Goal: Information Seeking & Learning: Understand process/instructions

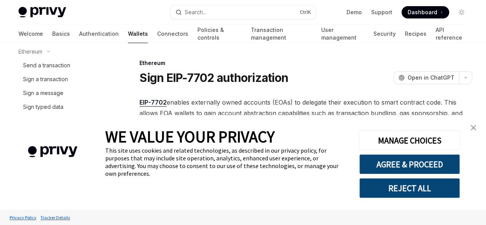
click at [473, 130] on img "close banner" at bounding box center [473, 127] width 5 height 5
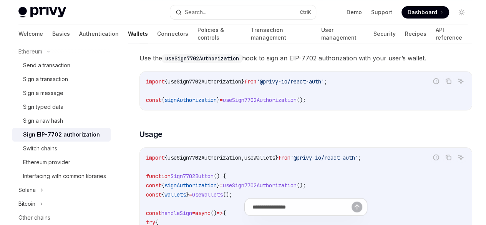
scroll to position [169, 0]
click at [181, 43] on button "REST API" at bounding box center [176, 34] width 24 height 18
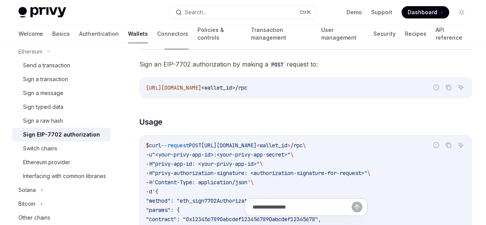
scroll to position [163, 0]
click at [213, 49] on button "NodeJS" at bounding box center [209, 40] width 22 height 18
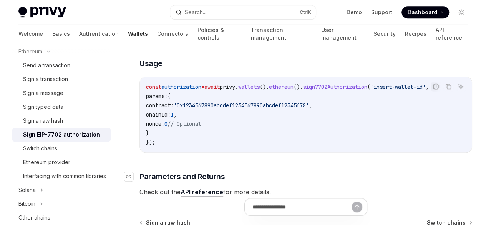
scroll to position [168, 0]
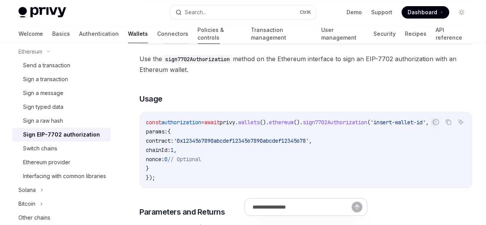
click at [175, 44] on button "REST API" at bounding box center [176, 35] width 24 height 18
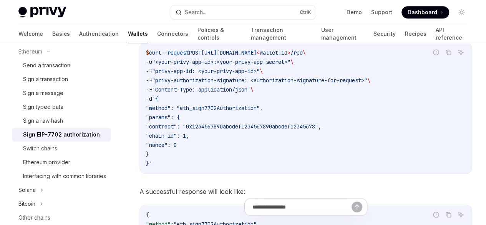
click at [272, 65] on span ""<your-privy-app-id>:<your-privy-app-secret>"" at bounding box center [221, 61] width 138 height 7
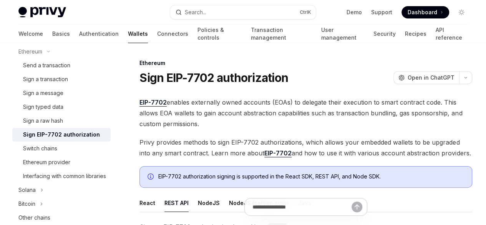
click at [237, 129] on span "EIP-7702 enables externally owned accounts (EOAs) to delegate their execution t…" at bounding box center [305, 113] width 333 height 32
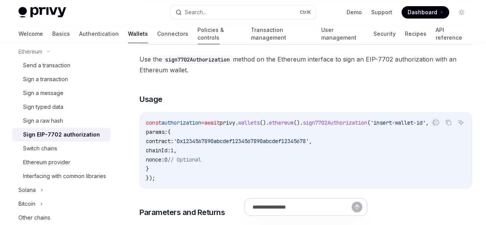
scroll to position [168, 0]
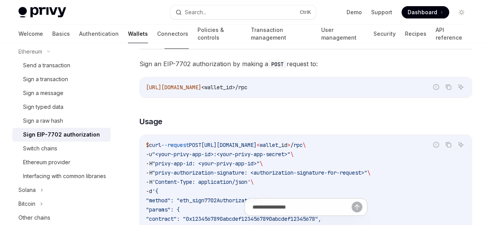
type textarea "*"
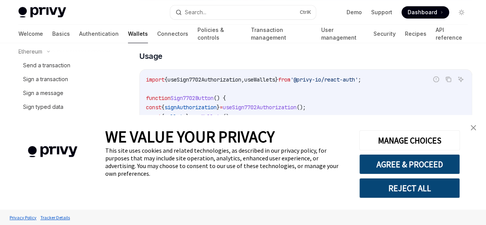
scroll to position [247, 0]
click at [473, 130] on img "close banner" at bounding box center [473, 127] width 5 height 5
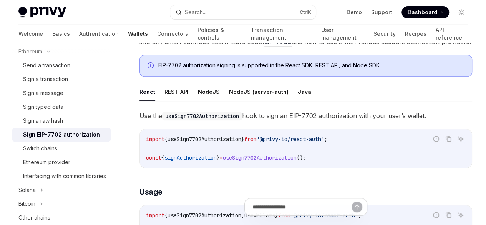
scroll to position [111, 0]
click at [199, 101] on button "NodeJS" at bounding box center [209, 92] width 22 height 18
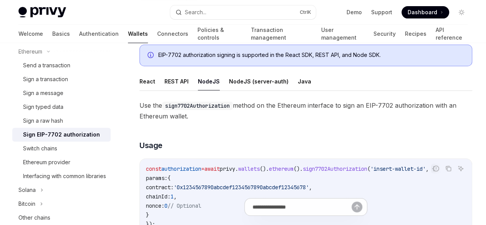
scroll to position [120, 0]
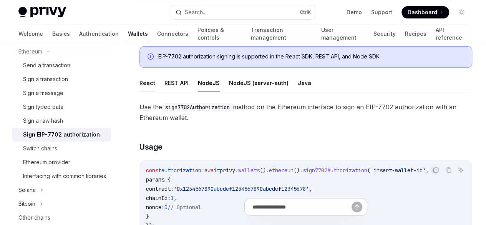
click at [153, 92] on button "React" at bounding box center [147, 83] width 16 height 18
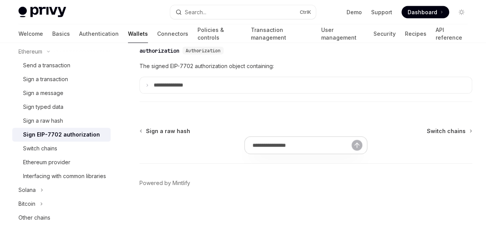
scroll to position [797, 0]
click at [143, 93] on summary "**********" at bounding box center [306, 84] width 332 height 16
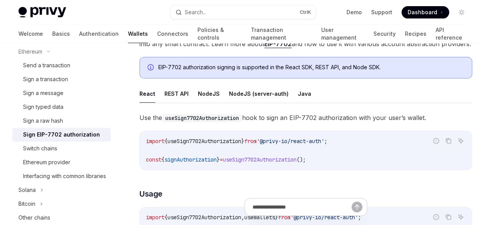
scroll to position [111, 0]
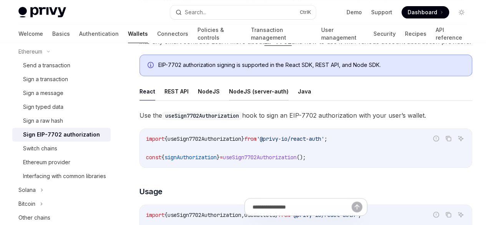
click at [241, 100] on button "NodeJS (server-auth)" at bounding box center [259, 91] width 60 height 18
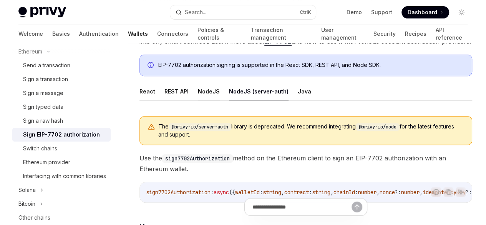
click at [214, 100] on button "NodeJS" at bounding box center [209, 91] width 22 height 18
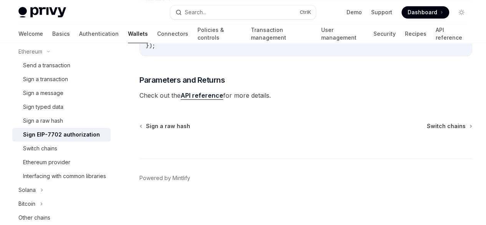
scroll to position [354, 0]
click at [211, 94] on link "API reference" at bounding box center [202, 95] width 43 height 8
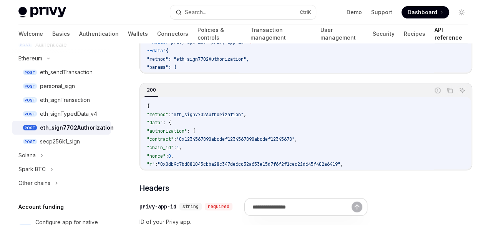
scroll to position [154, 0]
click at [62, 126] on div "eth_sign7702Authorization" at bounding box center [77, 127] width 74 height 9
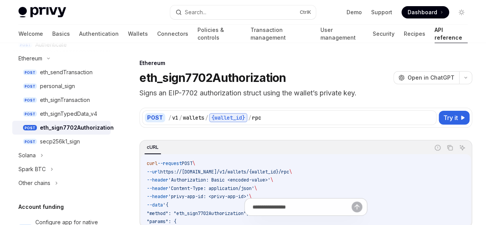
click at [62, 126] on div "eth_sign7702Authorization" at bounding box center [77, 127] width 74 height 9
type textarea "*"
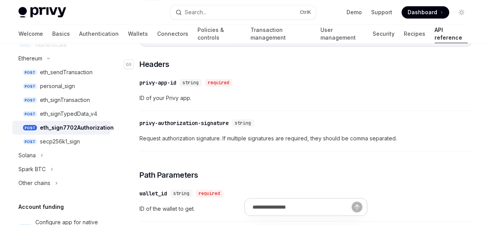
scroll to position [278, 0]
copy code "eth_sign7702Authorization"
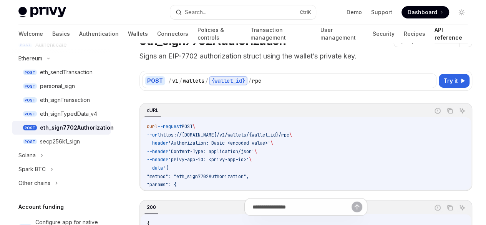
scroll to position [36, 0]
